Goal: Information Seeking & Learning: Learn about a topic

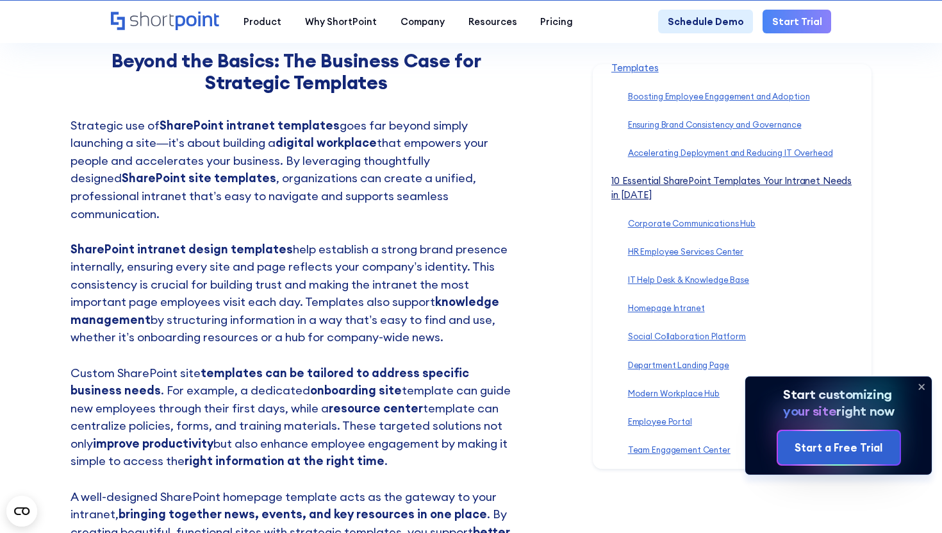
scroll to position [191, 0]
click at [635, 179] on link "10 Essential SharePoint Templates Your Intranet Needs in [DATE] ‍" at bounding box center [731, 188] width 240 height 26
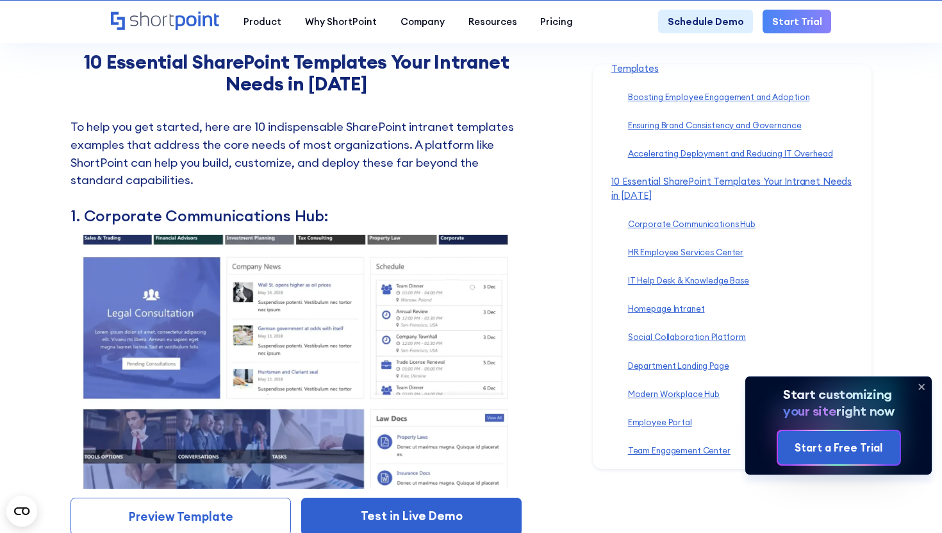
scroll to position [5442, 0]
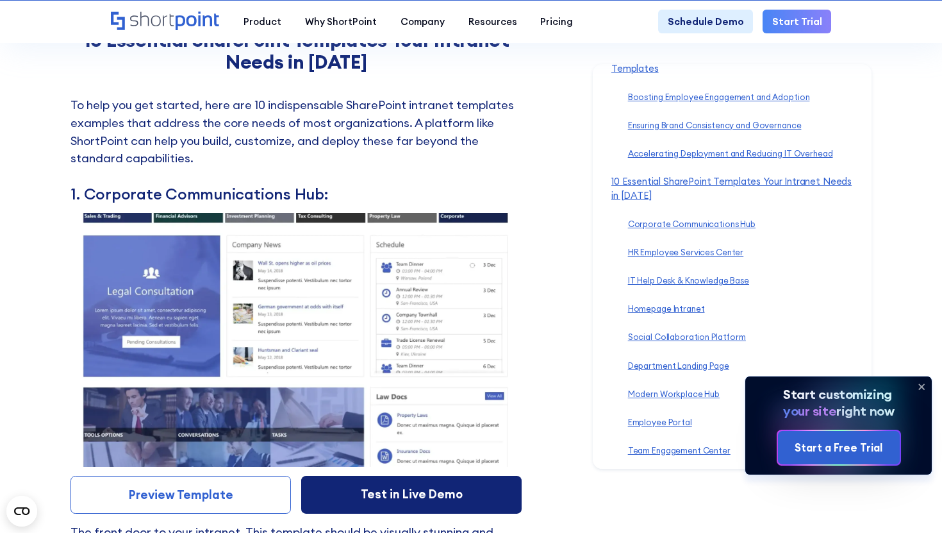
click at [374, 476] on link "Test in Live Demo" at bounding box center [411, 495] width 220 height 38
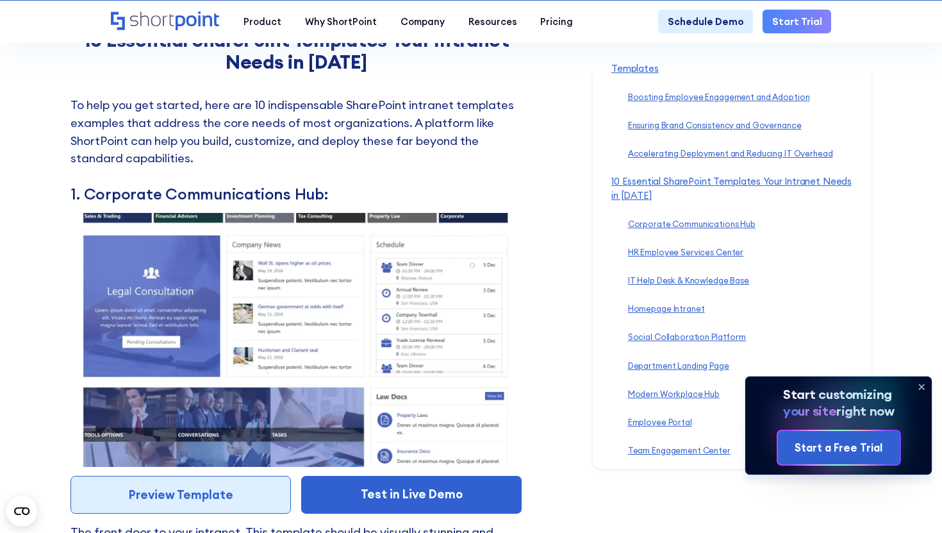
click at [249, 476] on link "Preview Template" at bounding box center [180, 495] width 220 height 38
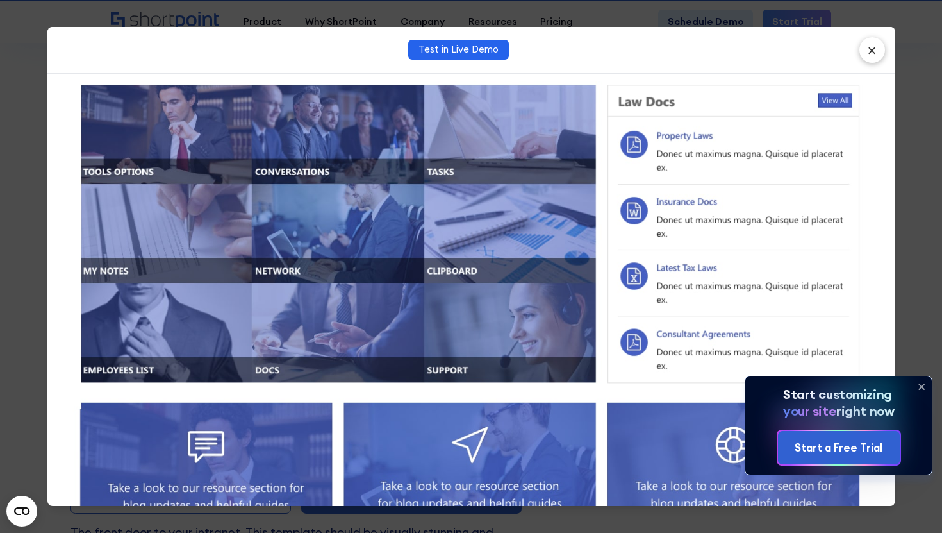
scroll to position [803, 0]
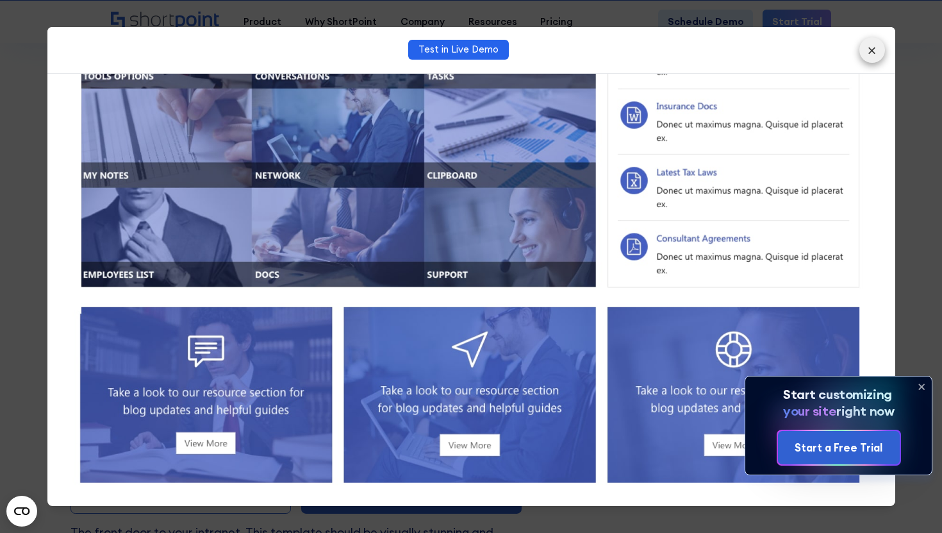
click at [877, 56] on button "×" at bounding box center [872, 50] width 26 height 26
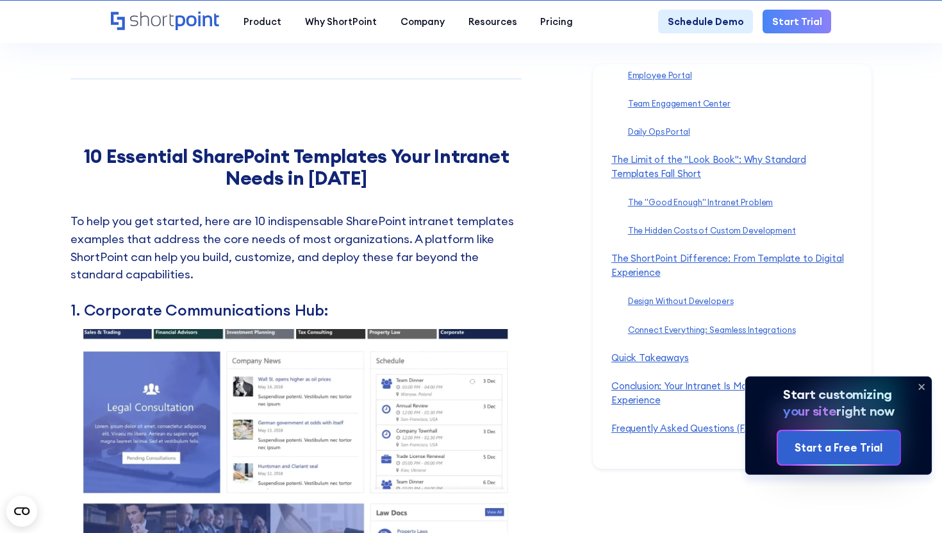
scroll to position [5354, 0]
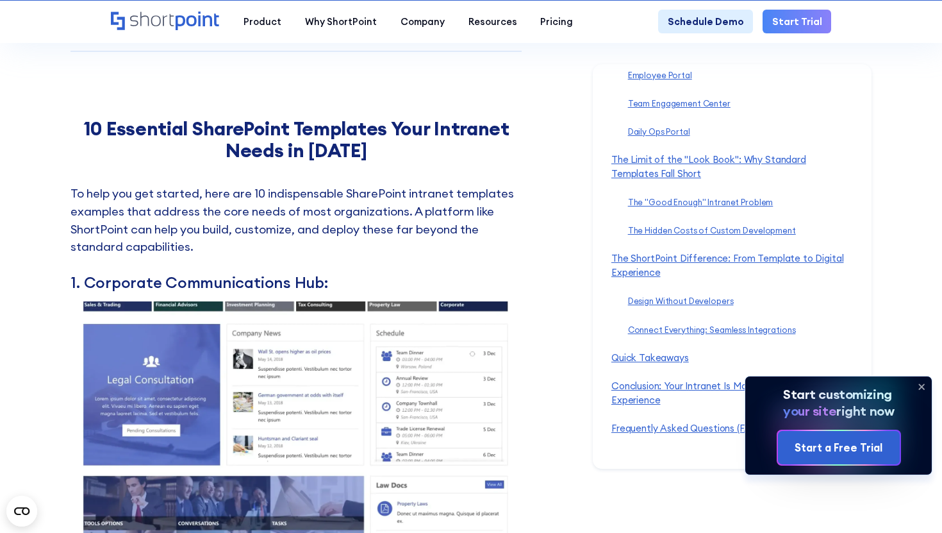
click at [457, 340] on img at bounding box center [295, 428] width 451 height 254
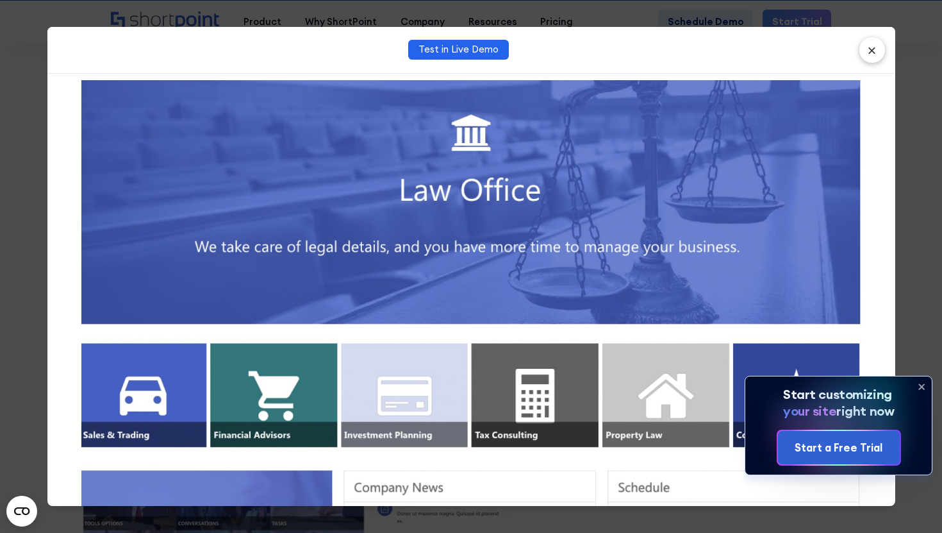
scroll to position [0, 0]
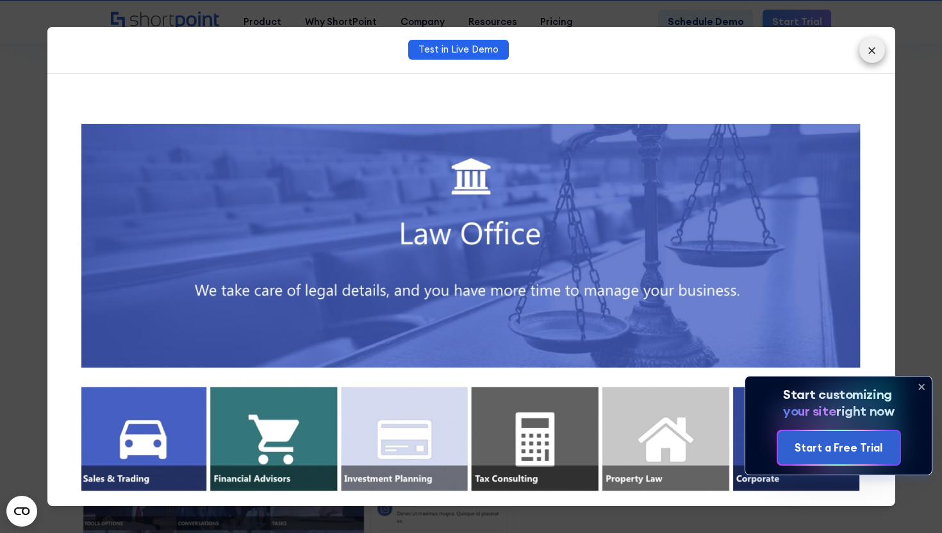
click at [881, 44] on button "×" at bounding box center [872, 50] width 26 height 26
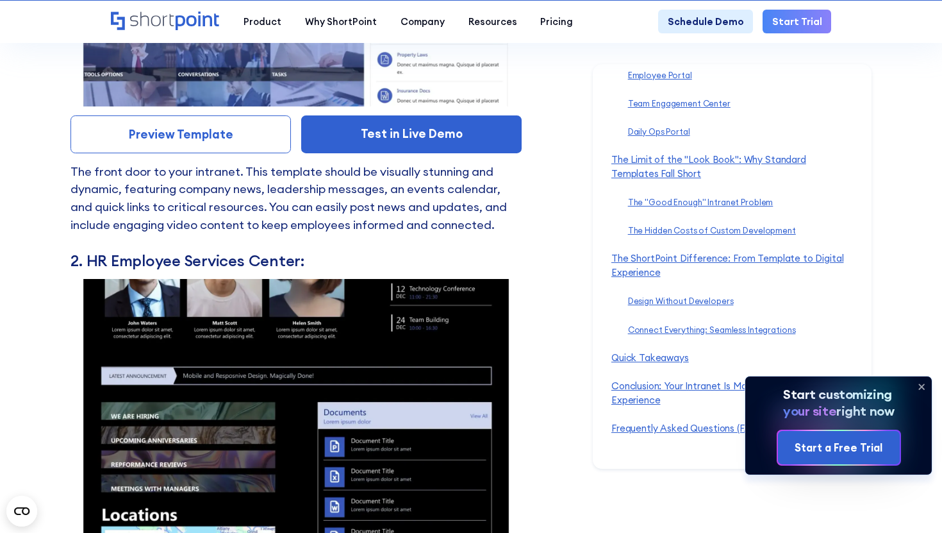
scroll to position [5875, 0]
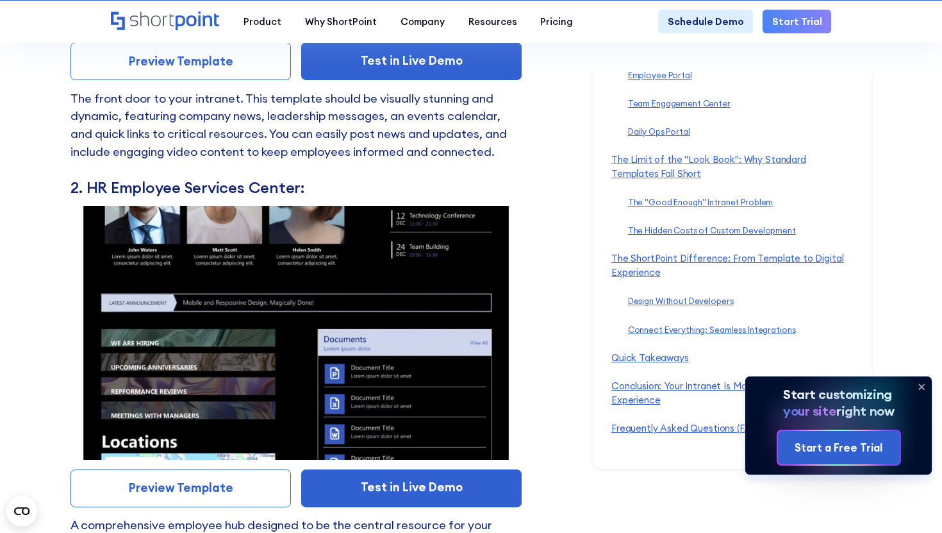
click at [419, 351] on img at bounding box center [295, 333] width 451 height 254
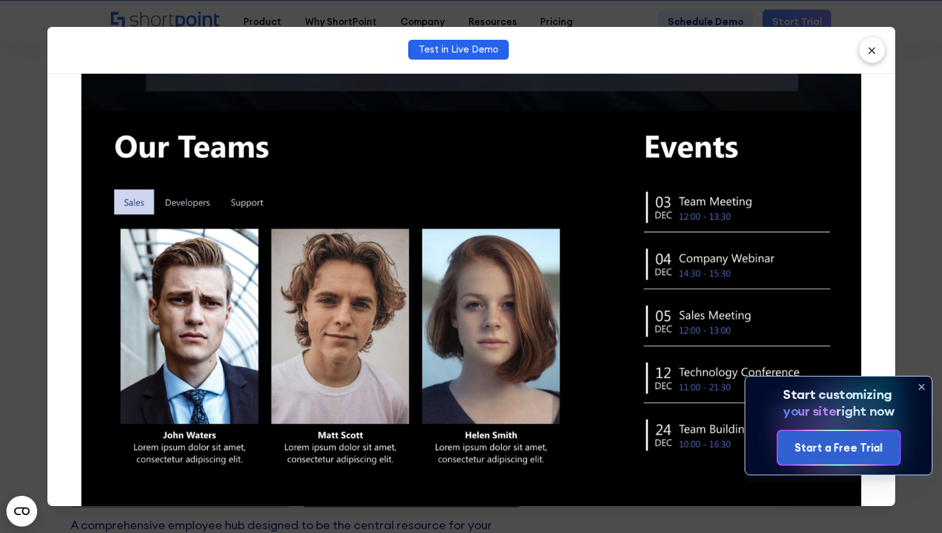
scroll to position [415, 0]
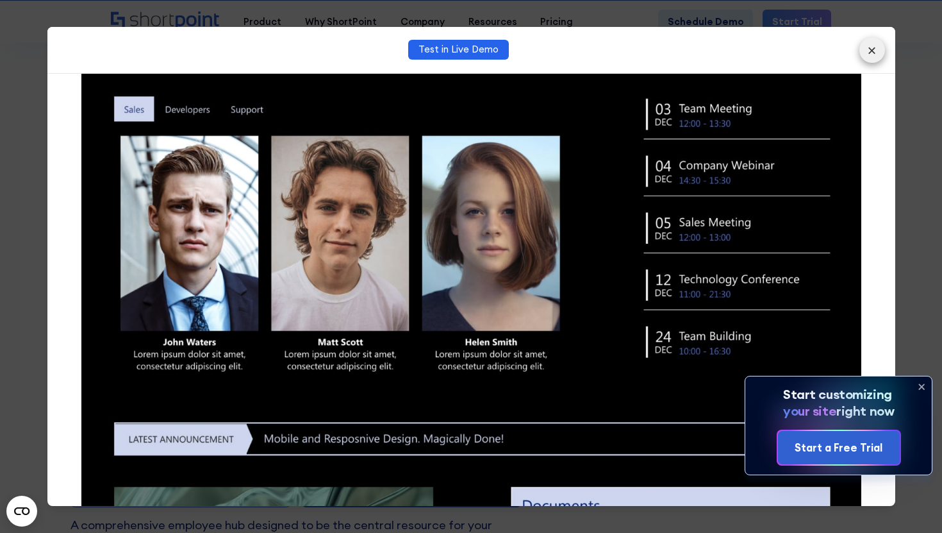
click at [872, 58] on button "×" at bounding box center [872, 50] width 26 height 26
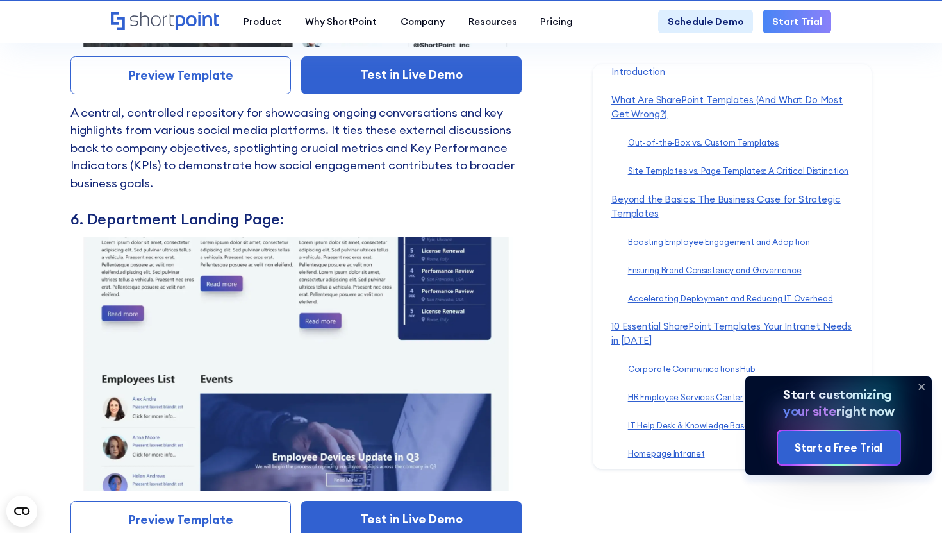
scroll to position [7153, 0]
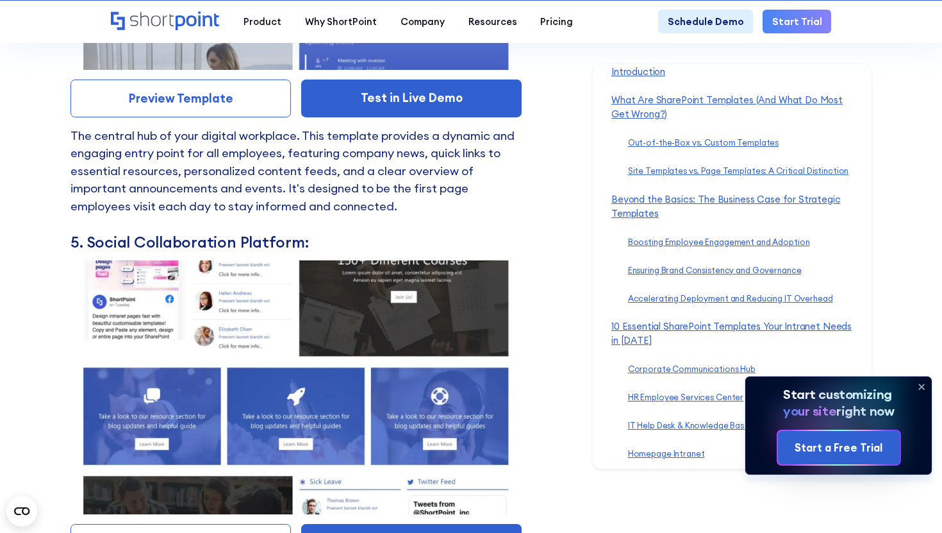
click at [402, 340] on img at bounding box center [295, 387] width 451 height 254
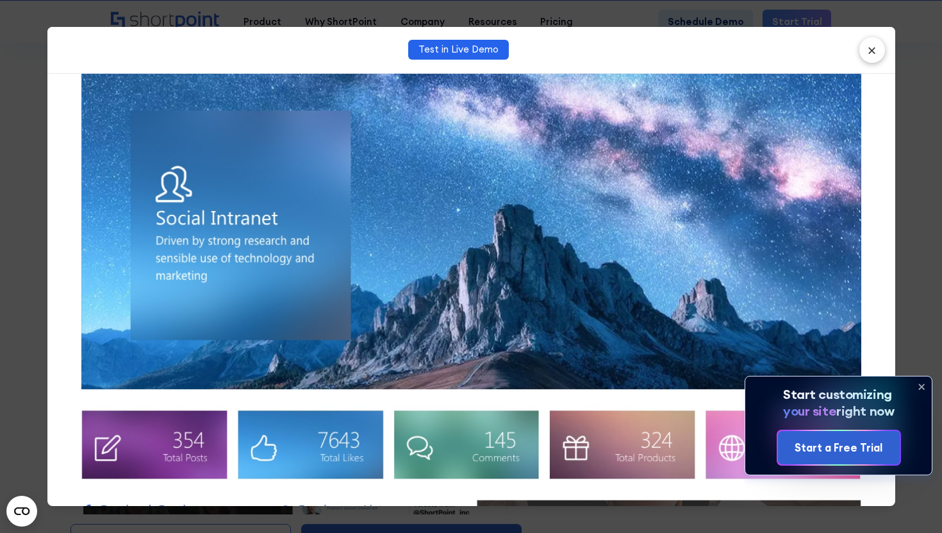
scroll to position [0, 0]
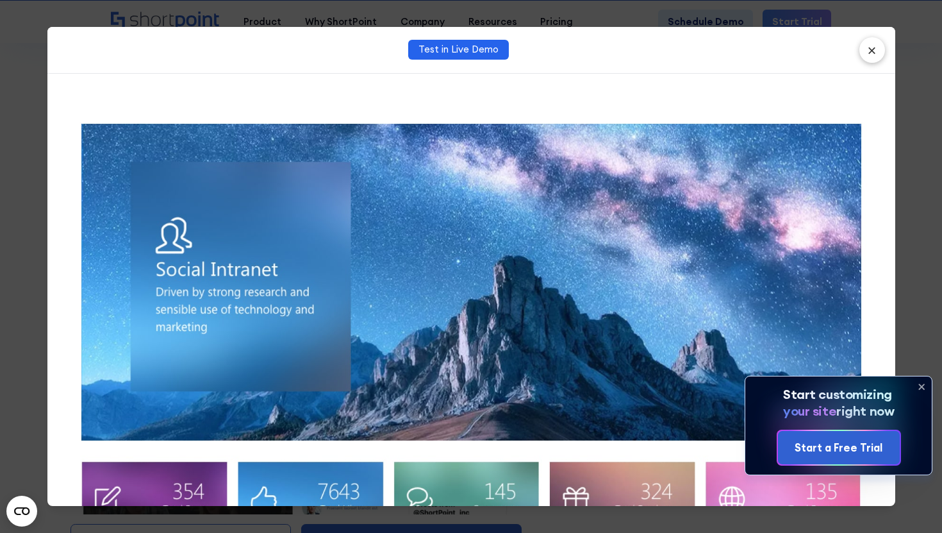
click at [861, 65] on div "Test in Live Demo ×" at bounding box center [471, 50] width 848 height 47
click at [866, 54] on button "×" at bounding box center [872, 50] width 26 height 26
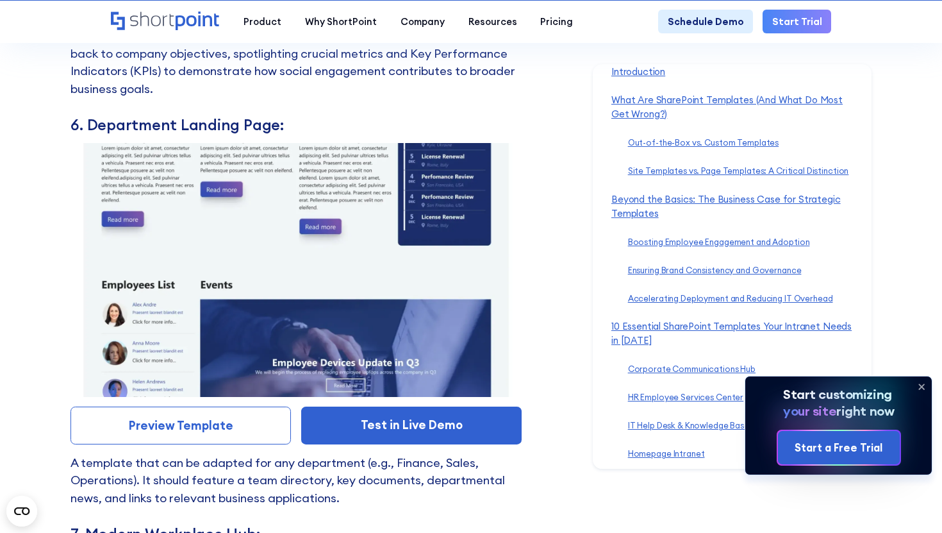
scroll to position [7655, 0]
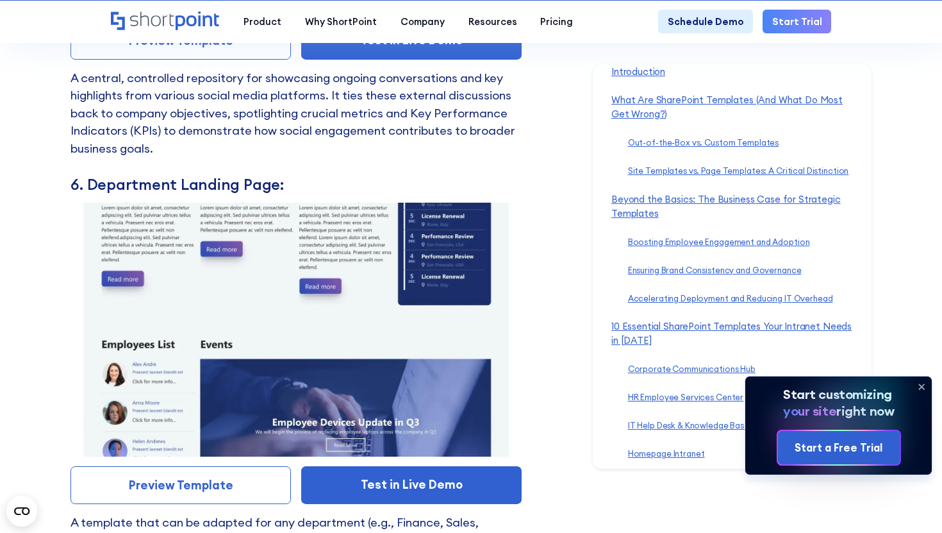
click at [431, 265] on img at bounding box center [295, 330] width 451 height 254
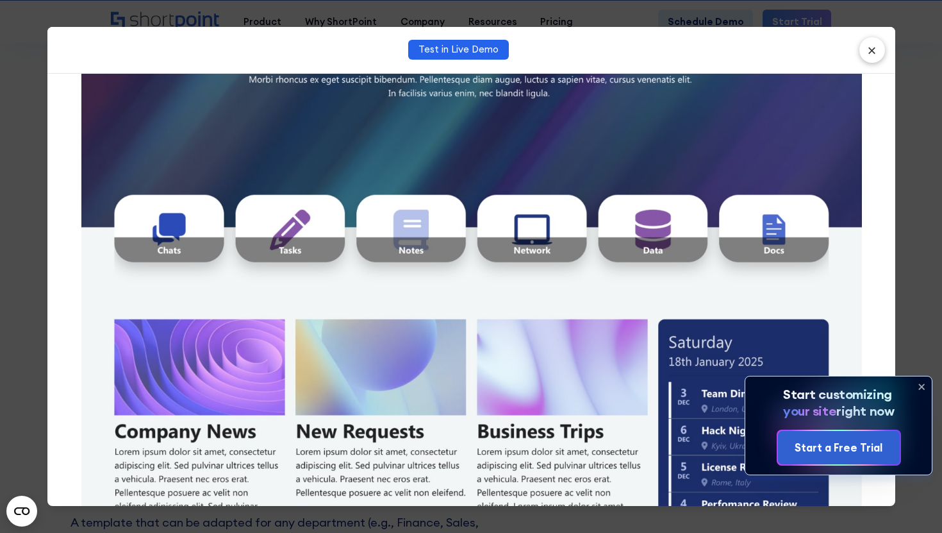
scroll to position [285, 0]
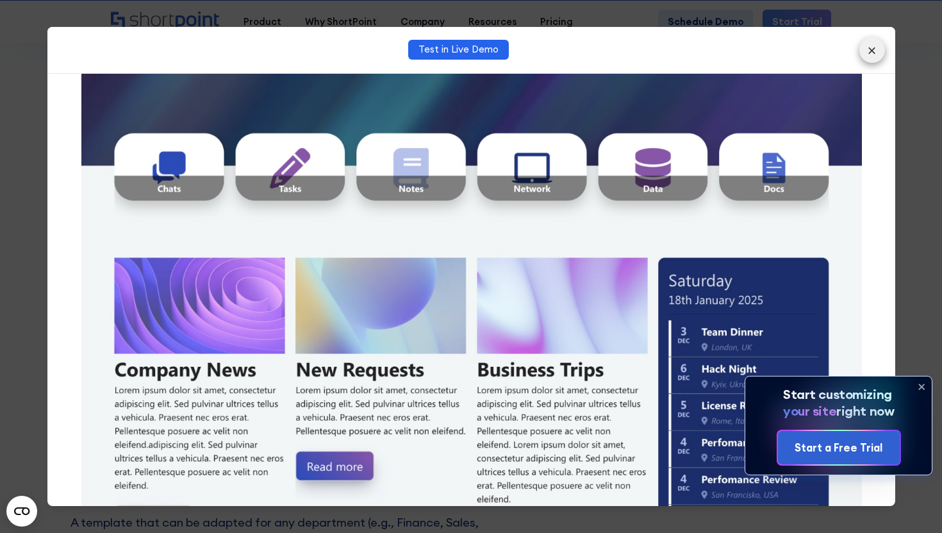
click at [871, 59] on button "×" at bounding box center [872, 50] width 26 height 26
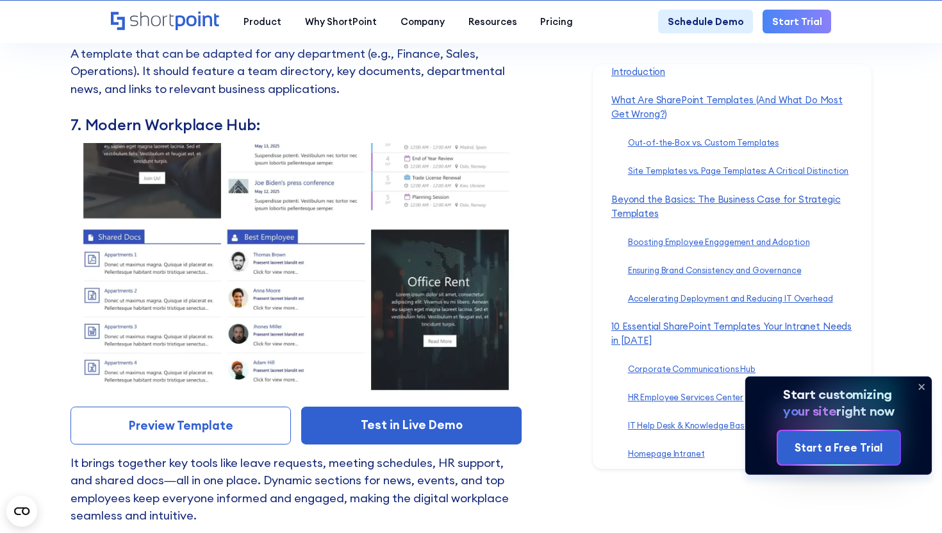
scroll to position [8095, 0]
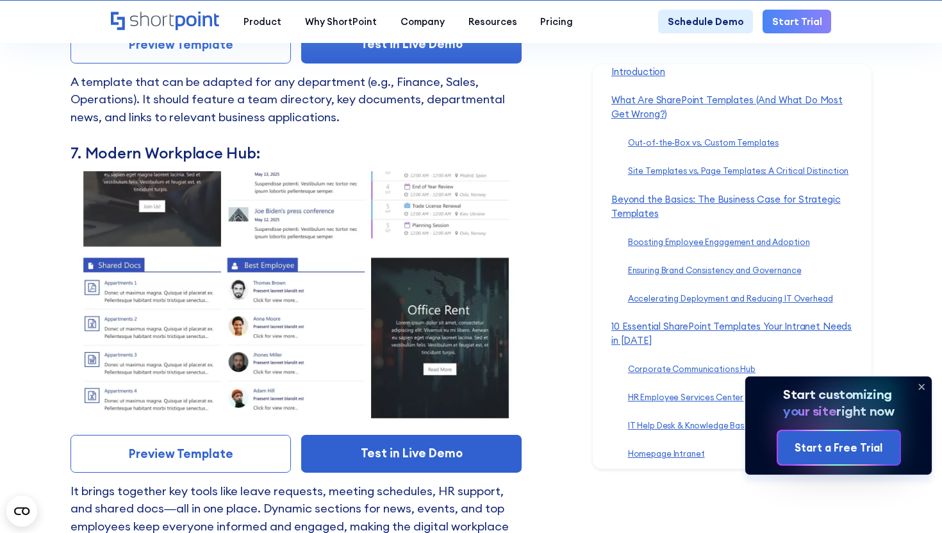
click at [411, 260] on img at bounding box center [295, 298] width 451 height 254
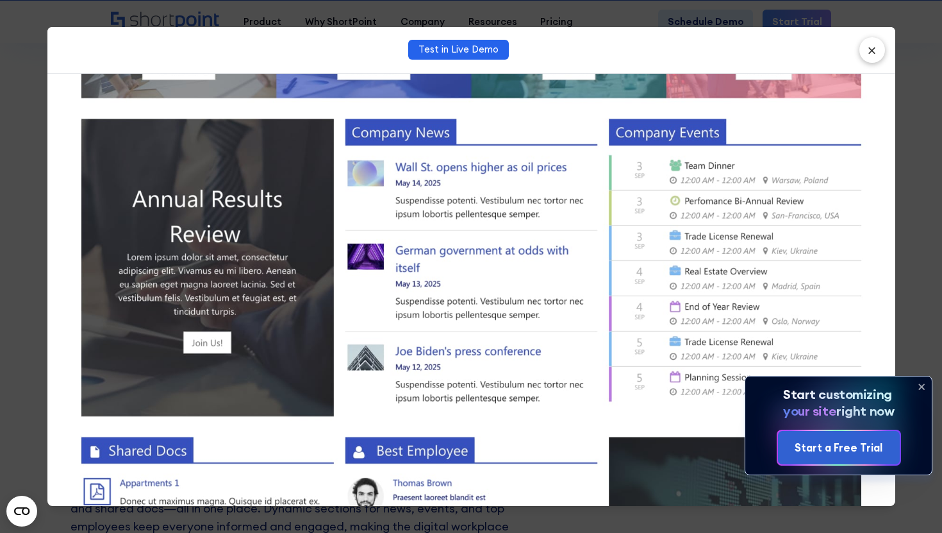
scroll to position [0, 0]
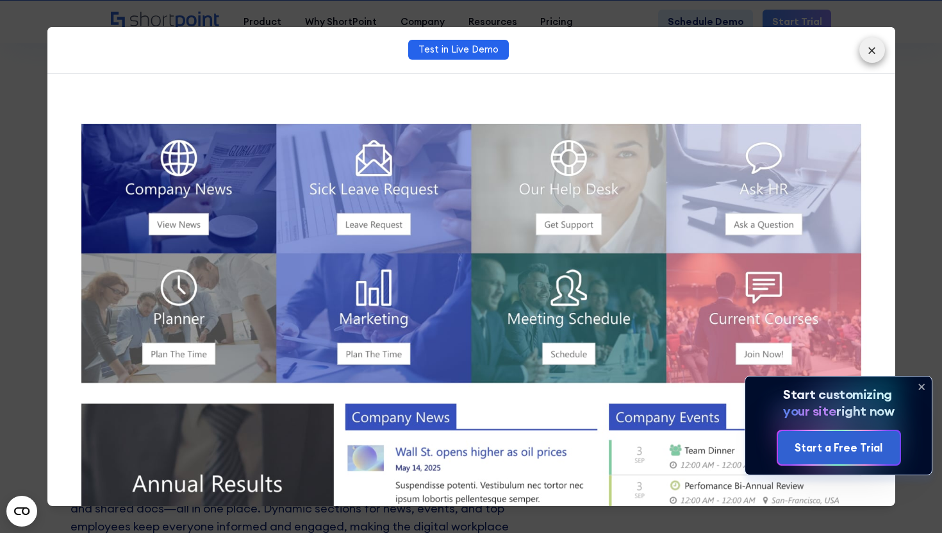
click at [879, 45] on button "×" at bounding box center [872, 50] width 26 height 26
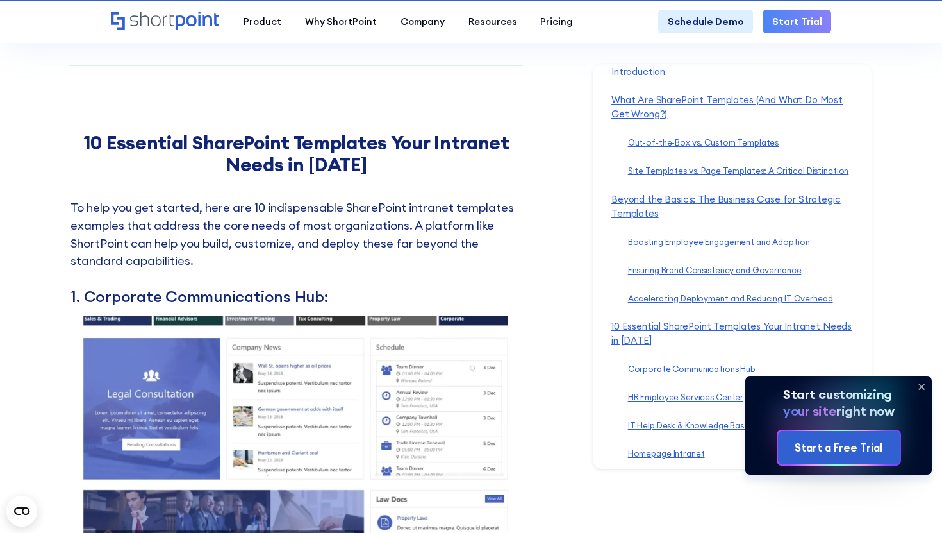
scroll to position [5242, 0]
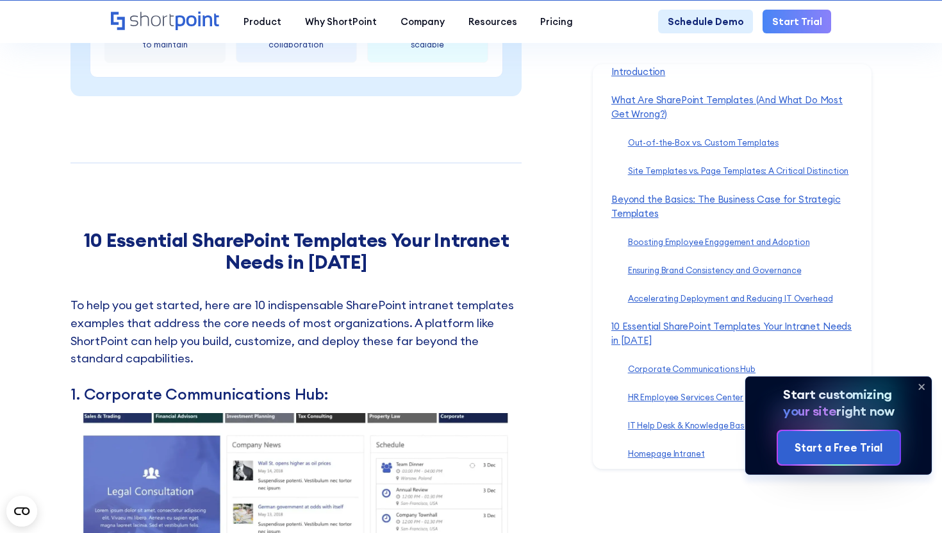
click at [300, 493] on img at bounding box center [295, 540] width 451 height 254
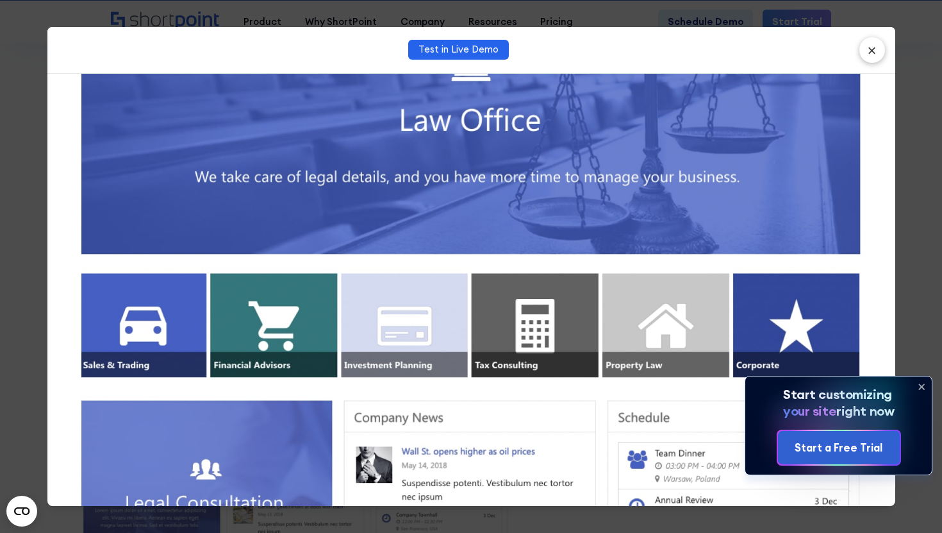
scroll to position [0, 0]
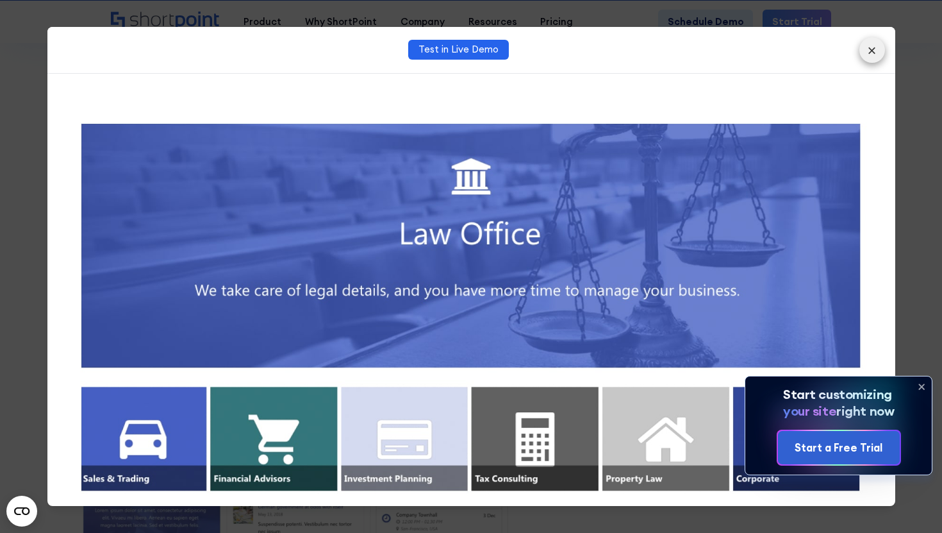
click at [869, 43] on button "×" at bounding box center [872, 50] width 26 height 26
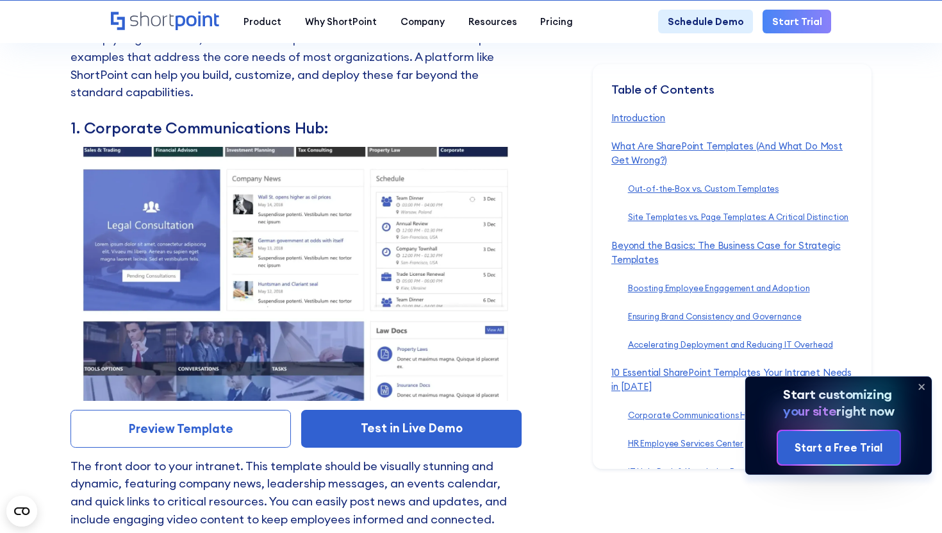
scroll to position [5507, 0]
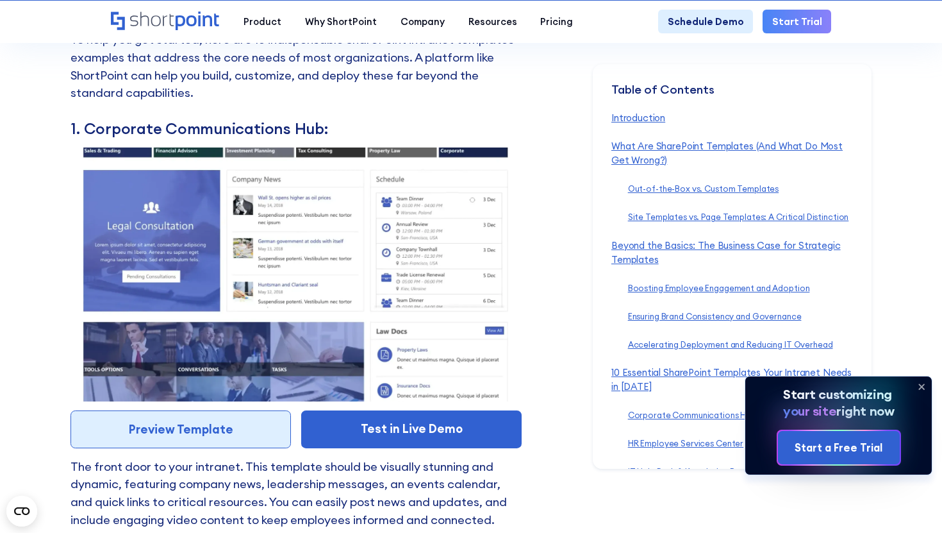
click at [219, 410] on link "Preview Template" at bounding box center [180, 429] width 220 height 38
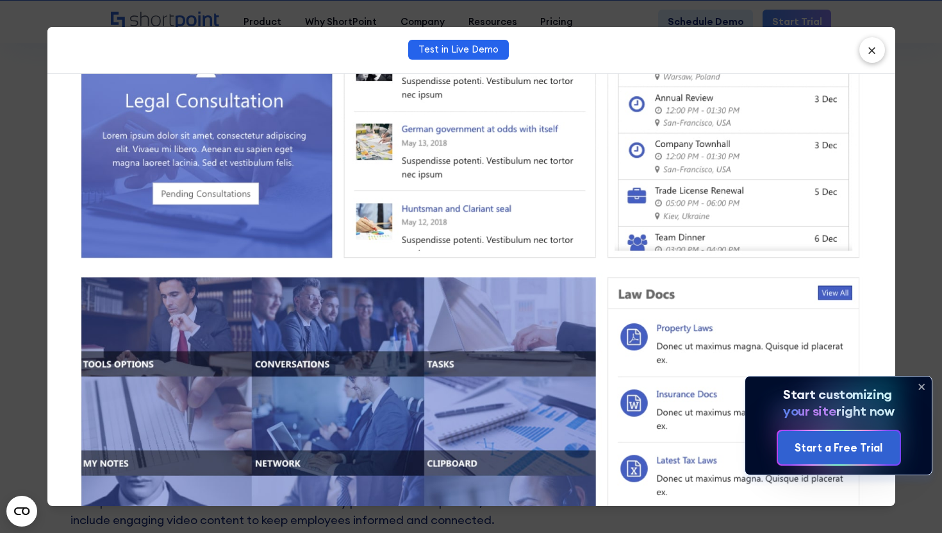
scroll to position [553, 0]
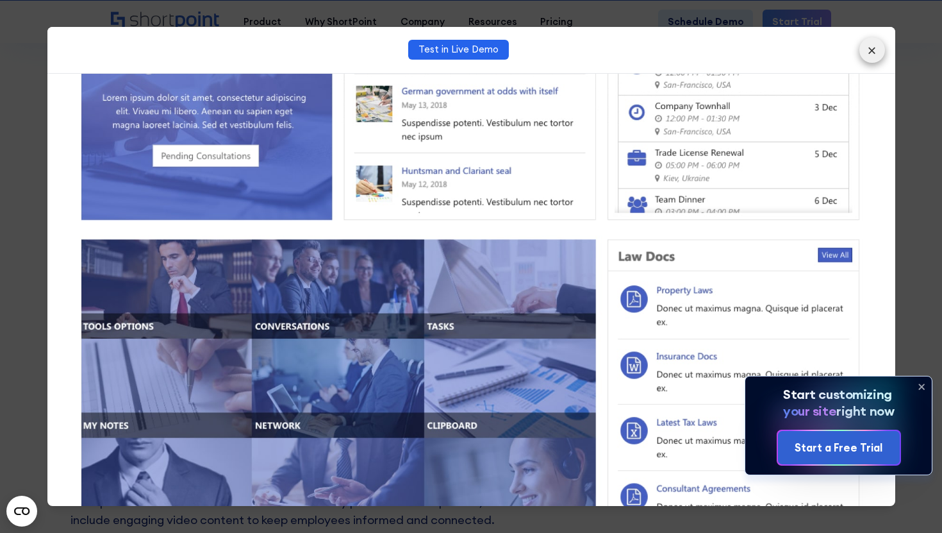
click at [864, 58] on button "×" at bounding box center [872, 50] width 26 height 26
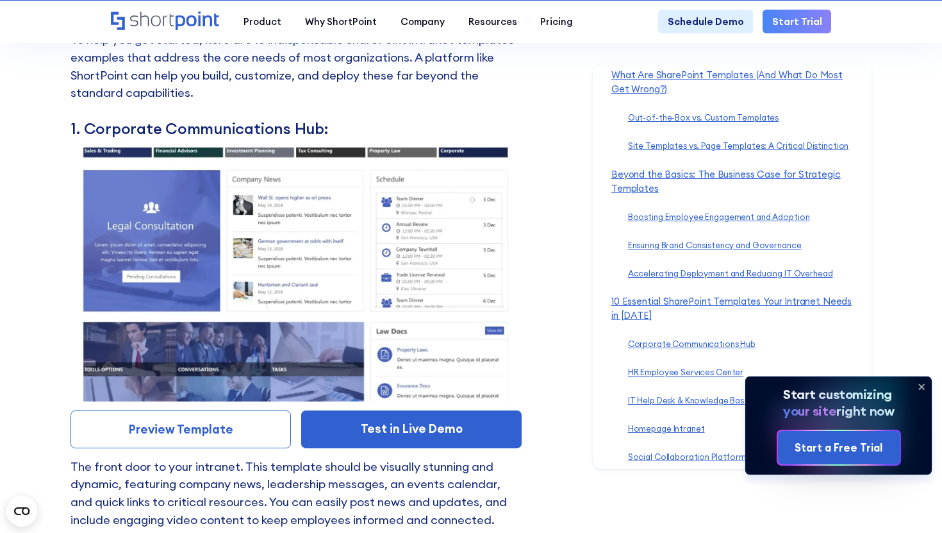
scroll to position [110, 0]
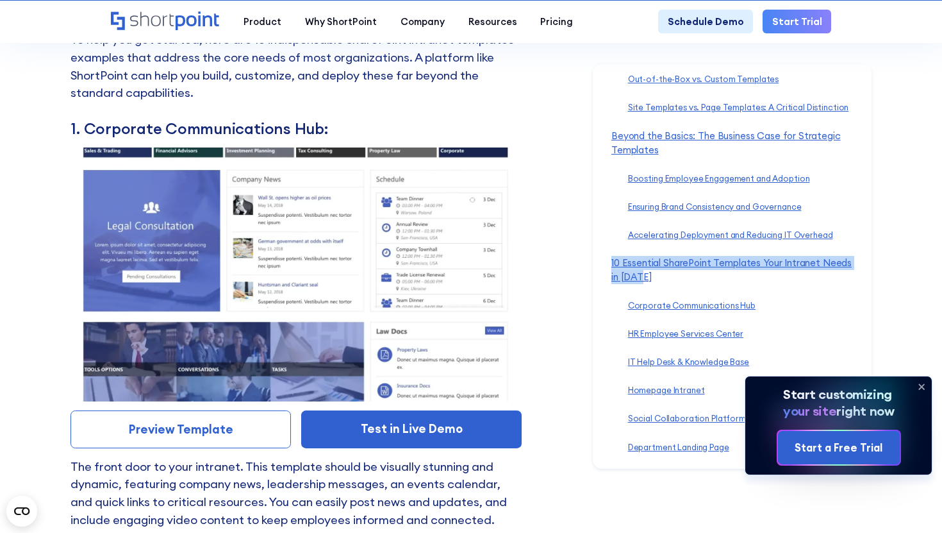
copy link "10 Essential SharePoint Templates Your Intranet Needs in [DATE]"
drag, startPoint x: 610, startPoint y: 257, endPoint x: 682, endPoint y: 282, distance: 76.0
click at [682, 283] on div "Table of Contents ‍ Introduction ‍ What Are SharePoint Templates (And What Do M…" at bounding box center [732, 266] width 279 height 404
click at [707, 266] on link "10 Essential SharePoint Templates Your Intranet Needs in [DATE] ‍" at bounding box center [731, 269] width 240 height 26
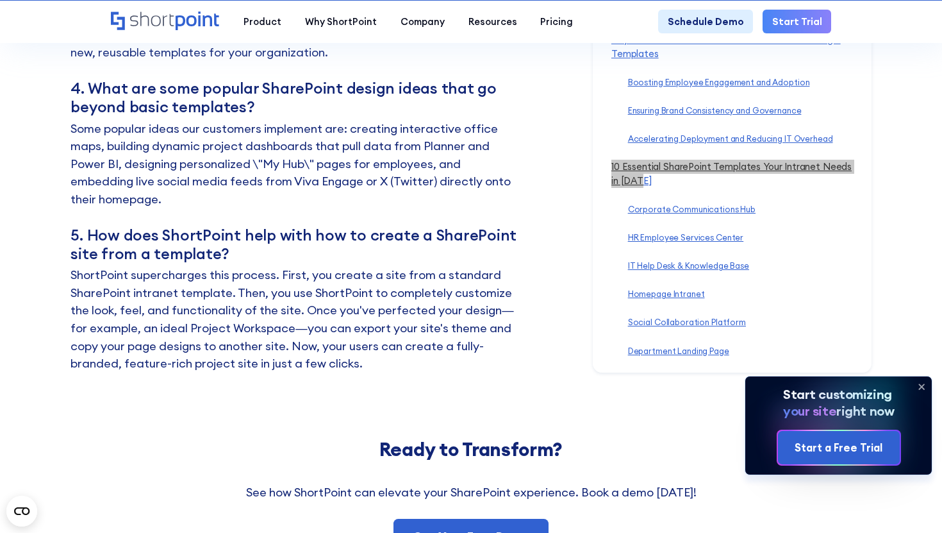
scroll to position [13954, 0]
